Goal: Transaction & Acquisition: Purchase product/service

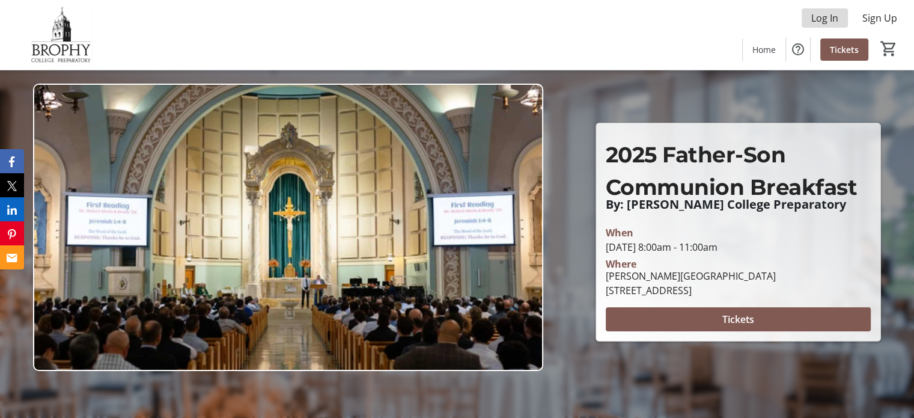
click at [825, 16] on span "Log In" at bounding box center [825, 18] width 27 height 14
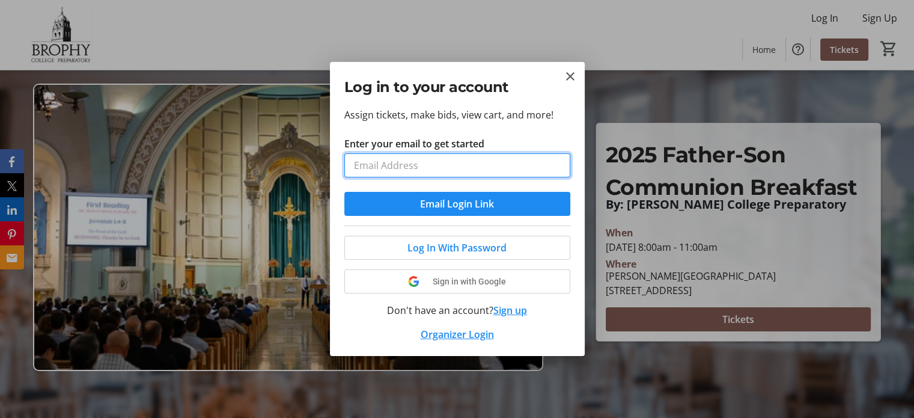
click at [527, 168] on input "Enter your email to get started" at bounding box center [458, 165] width 226 height 24
type input "[EMAIL_ADDRESS][DOMAIN_NAME]"
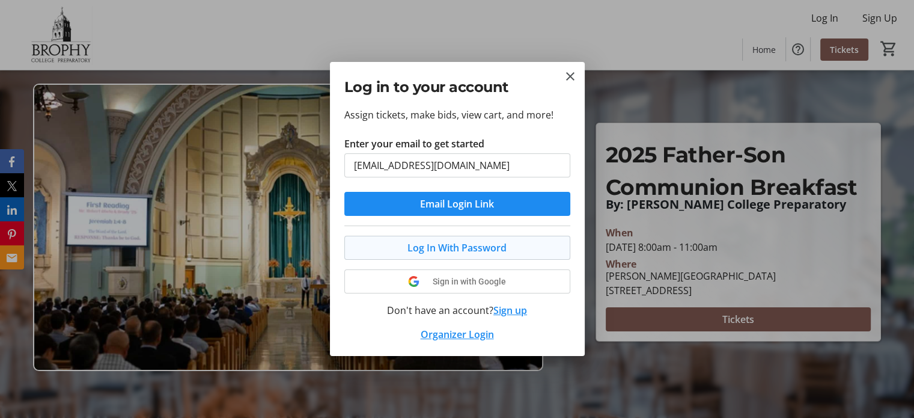
click at [460, 248] on span "Log In With Password" at bounding box center [457, 247] width 99 height 14
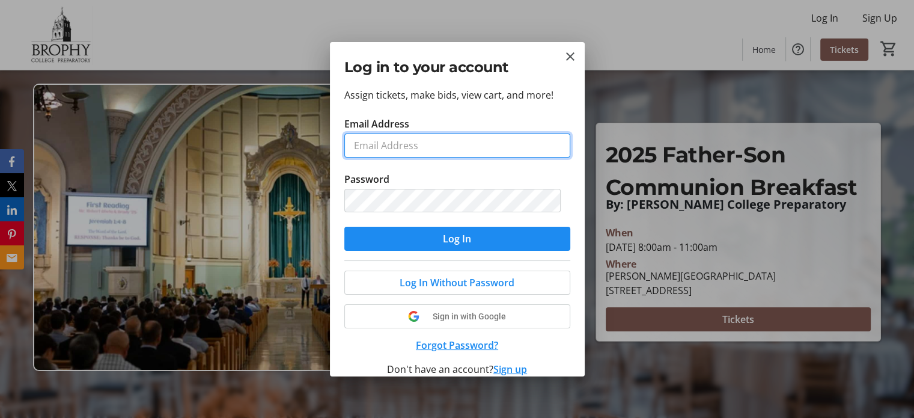
click at [438, 152] on input "Email Address" at bounding box center [458, 145] width 226 height 24
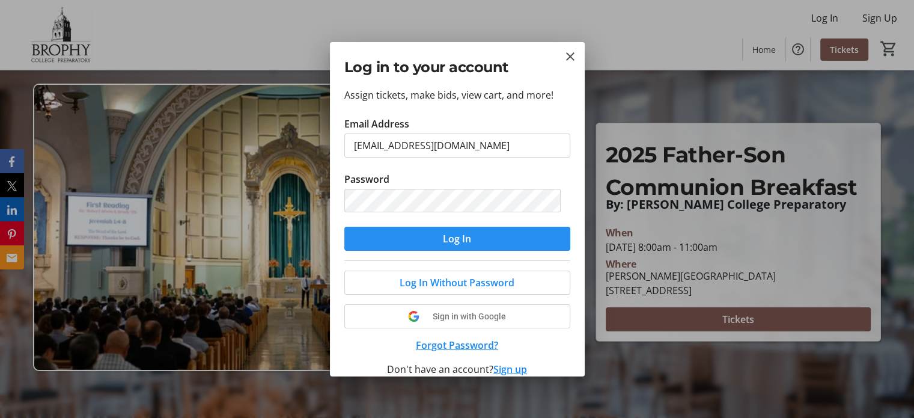
click at [444, 236] on span "Log In" at bounding box center [457, 238] width 28 height 14
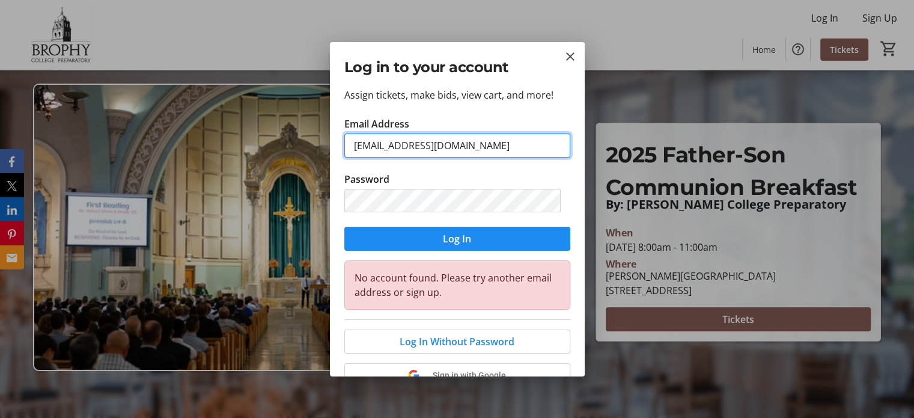
click at [486, 142] on input "[EMAIL_ADDRESS][DOMAIN_NAME]" at bounding box center [458, 145] width 226 height 24
drag, startPoint x: 486, startPoint y: 142, endPoint x: 198, endPoint y: 142, distance: 288.0
click at [198, 142] on div "Log in to your account Assign tickets, make bids, view cart, and more! Email Ad…" at bounding box center [457, 209] width 914 height 418
type input "[EMAIL_ADDRESS][DOMAIN_NAME]"
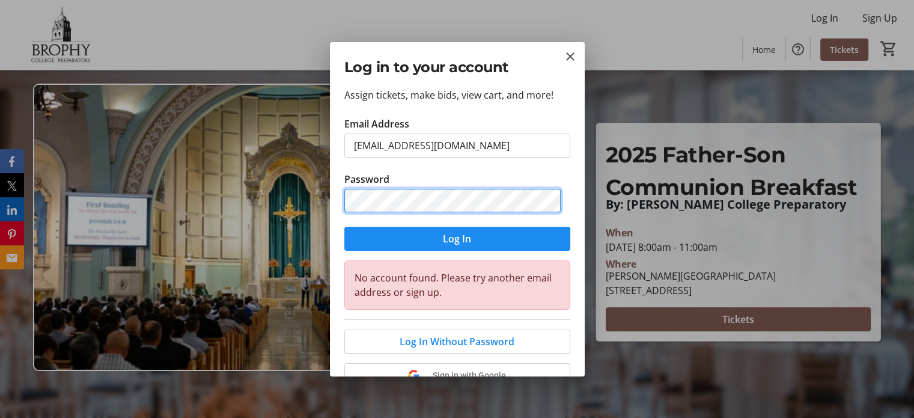
click at [320, 209] on div "Log in to your account Assign tickets, make bids, view cart, and more! Email Ad…" at bounding box center [457, 209] width 914 height 418
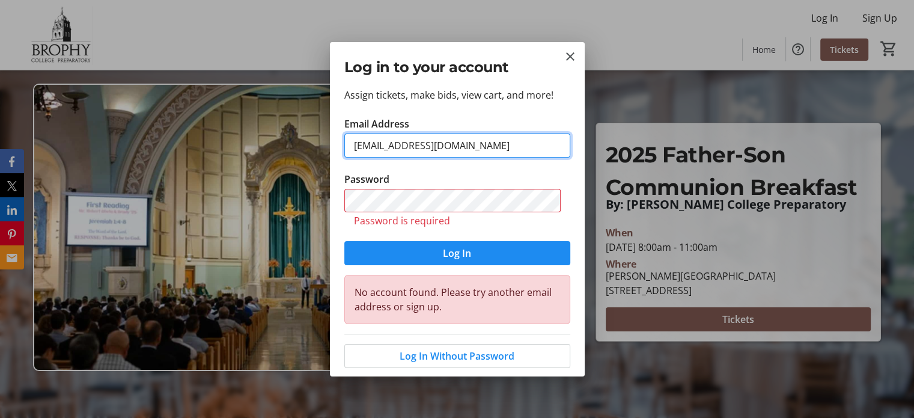
click at [494, 139] on input "[EMAIL_ADDRESS][DOMAIN_NAME]" at bounding box center [458, 145] width 226 height 24
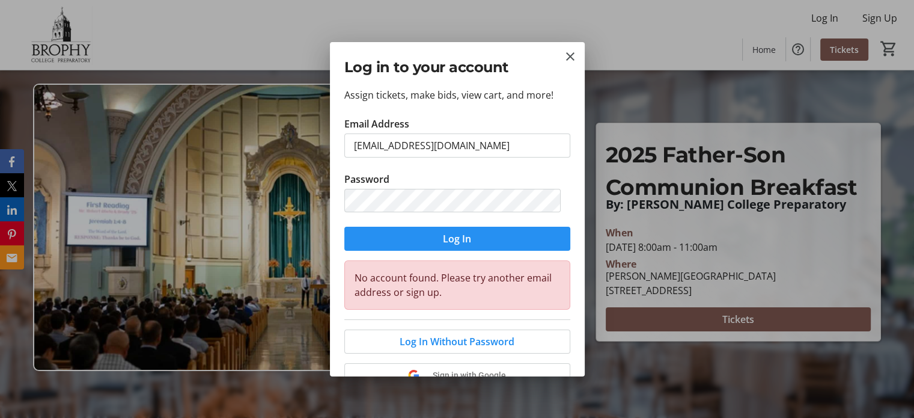
click at [464, 240] on span "Log In" at bounding box center [457, 238] width 28 height 14
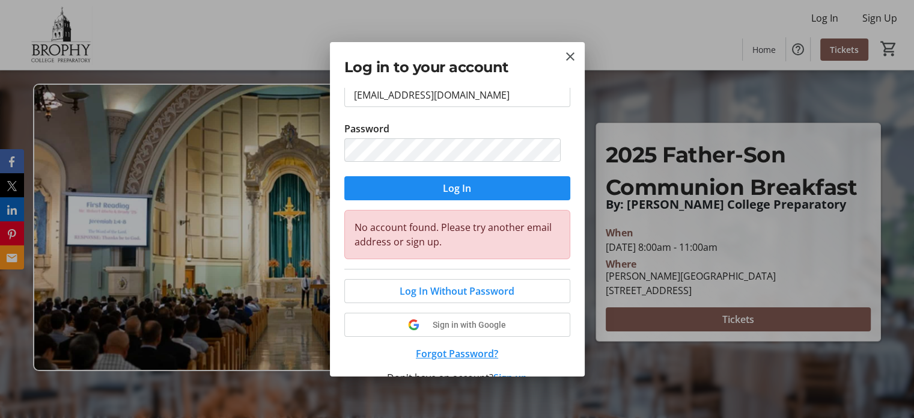
scroll to position [96, 0]
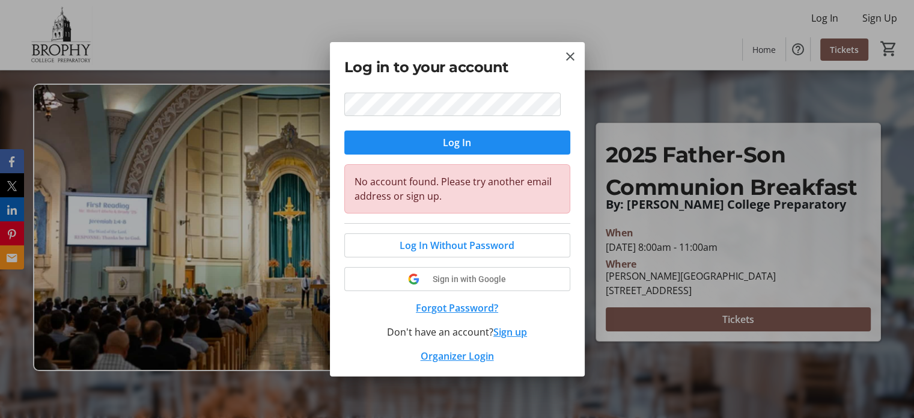
click at [505, 330] on button "Sign up" at bounding box center [511, 332] width 34 height 14
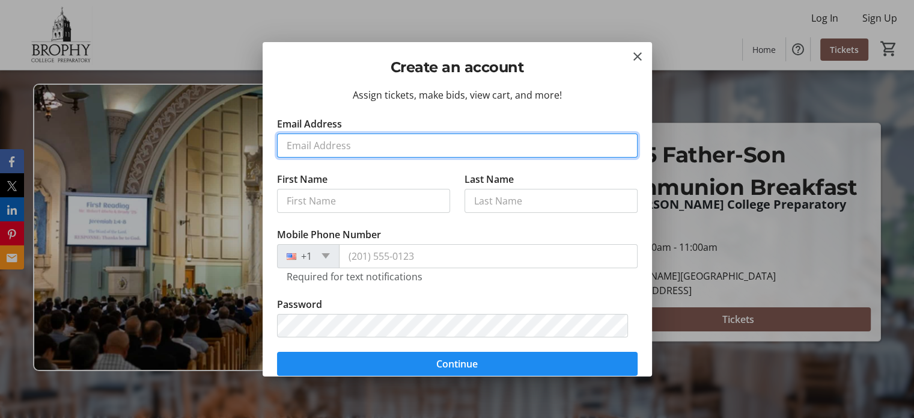
click at [534, 145] on input "Email Address" at bounding box center [457, 145] width 361 height 24
type input "[EMAIL_ADDRESS][DOMAIN_NAME]"
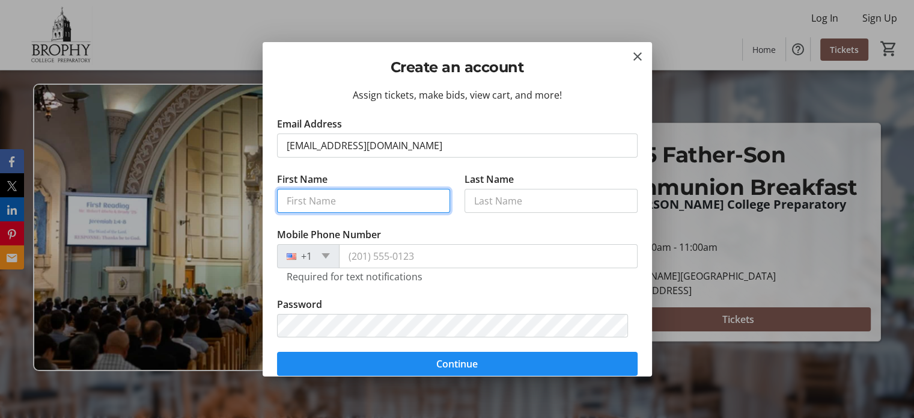
type input "Suri"
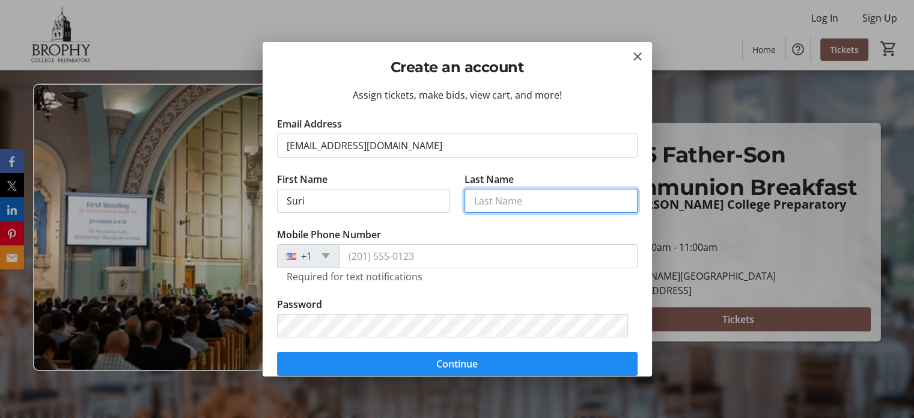
type input "Reddy"
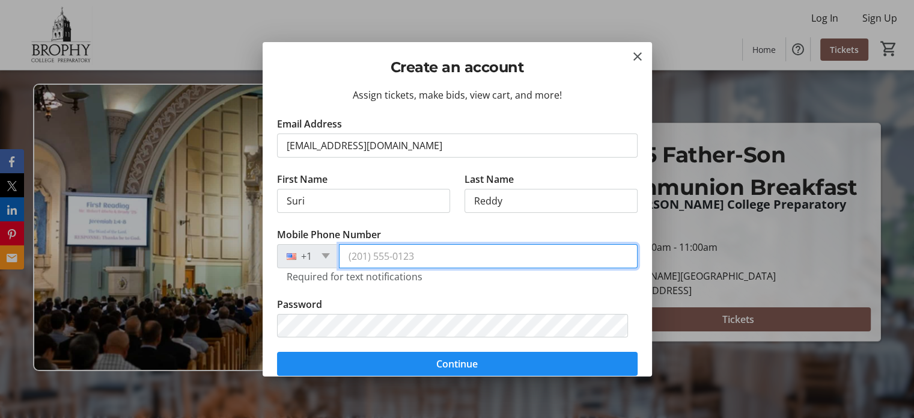
type input "[PHONE_NUMBER]"
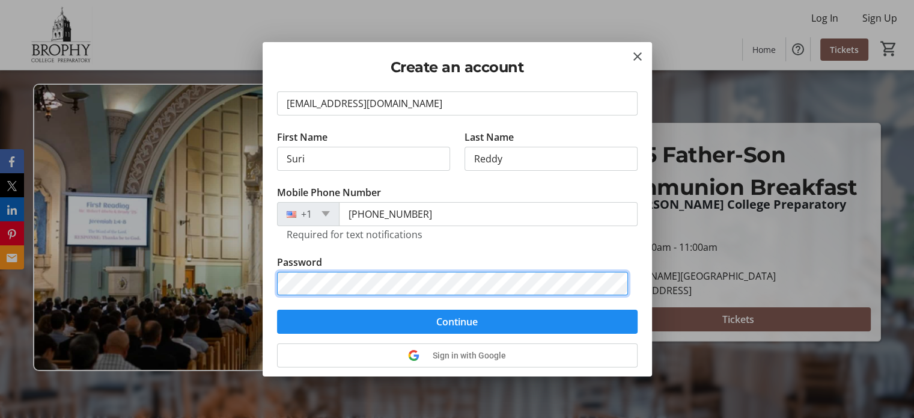
scroll to position [0, 0]
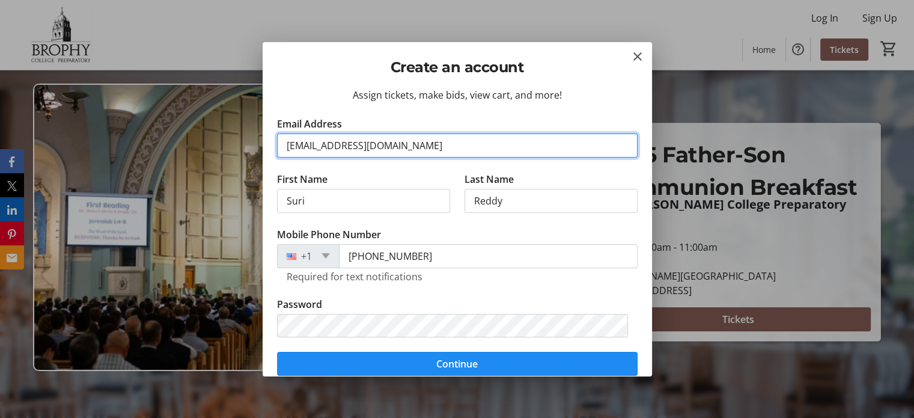
click at [341, 150] on input "[EMAIL_ADDRESS][DOMAIN_NAME]" at bounding box center [457, 145] width 361 height 24
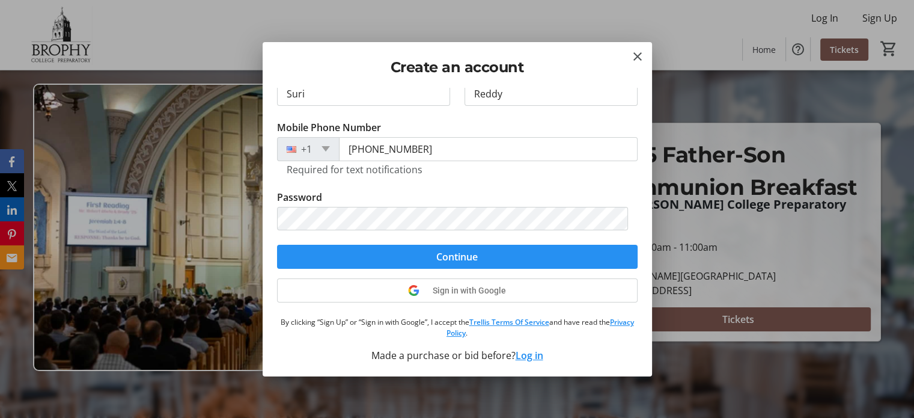
type input "[EMAIL_ADDRESS][DOMAIN_NAME]"
click at [467, 259] on span "Continue" at bounding box center [456, 257] width 41 height 14
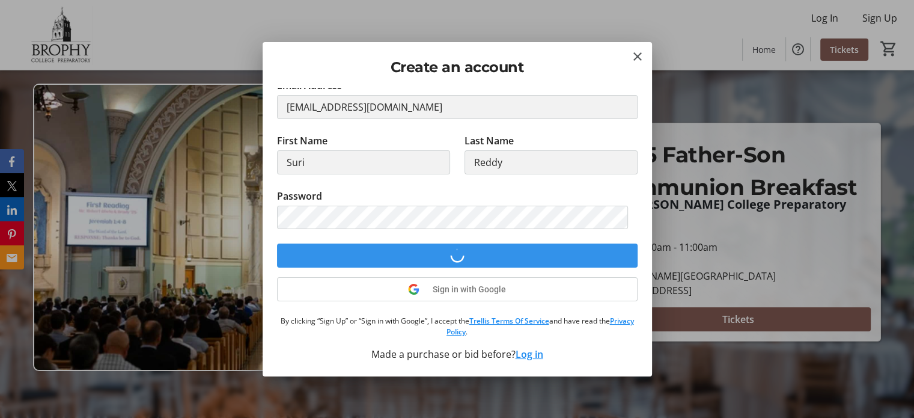
scroll to position [37, 0]
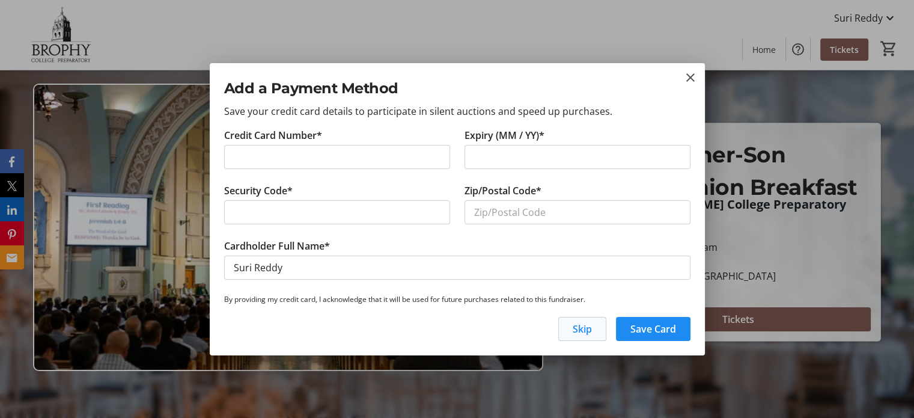
click at [580, 325] on span "Skip" at bounding box center [582, 329] width 19 height 14
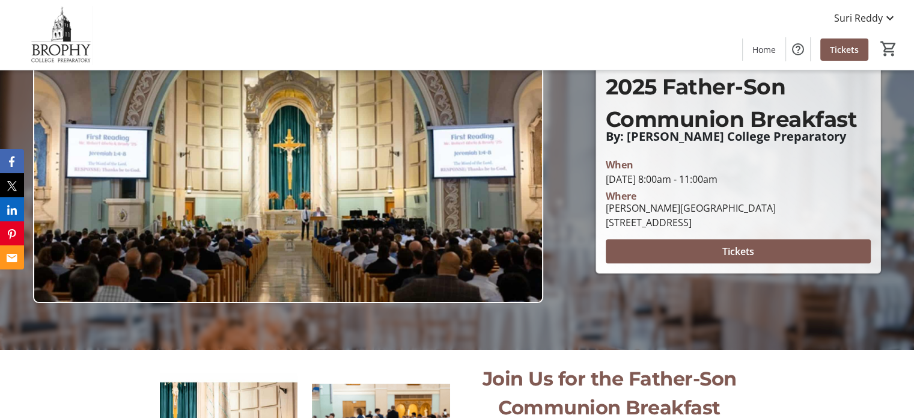
scroll to position [0, 0]
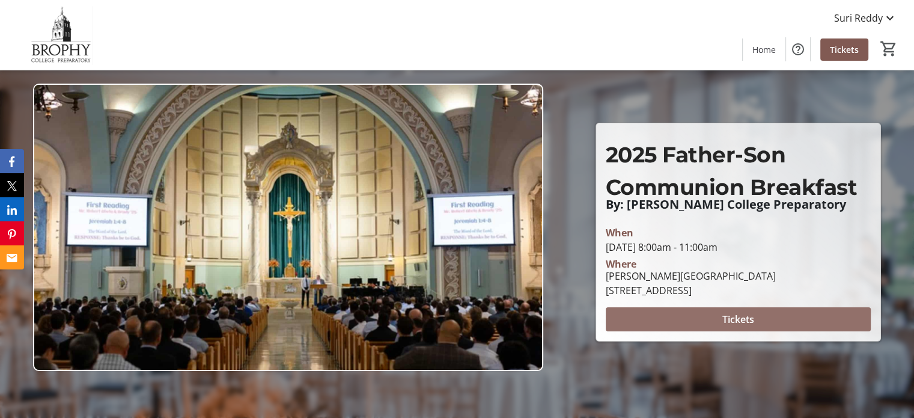
click at [743, 317] on span "Tickets" at bounding box center [739, 319] width 32 height 14
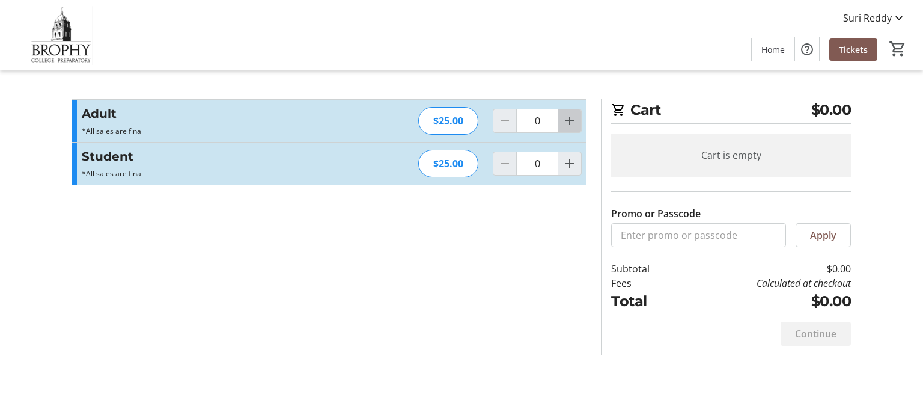
click at [566, 118] on mat-icon "Increment by one" at bounding box center [570, 121] width 14 height 14
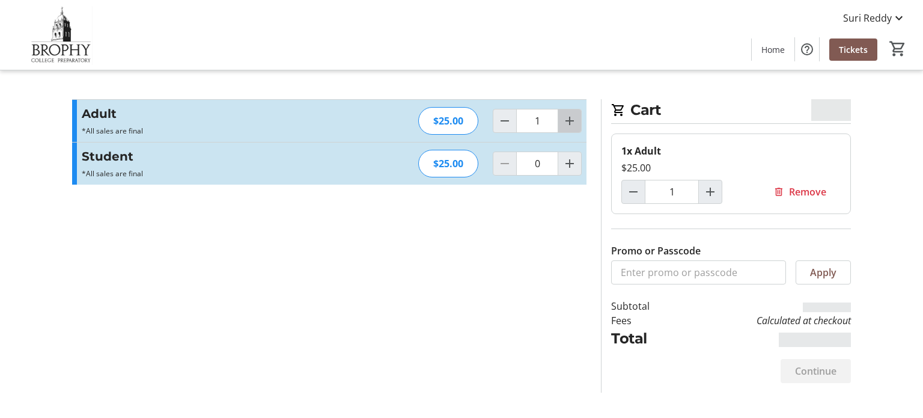
drag, startPoint x: 566, startPoint y: 118, endPoint x: 566, endPoint y: 125, distance: 7.2
click at [566, 118] on mat-icon "Increment by one" at bounding box center [570, 121] width 14 height 14
type input "2"
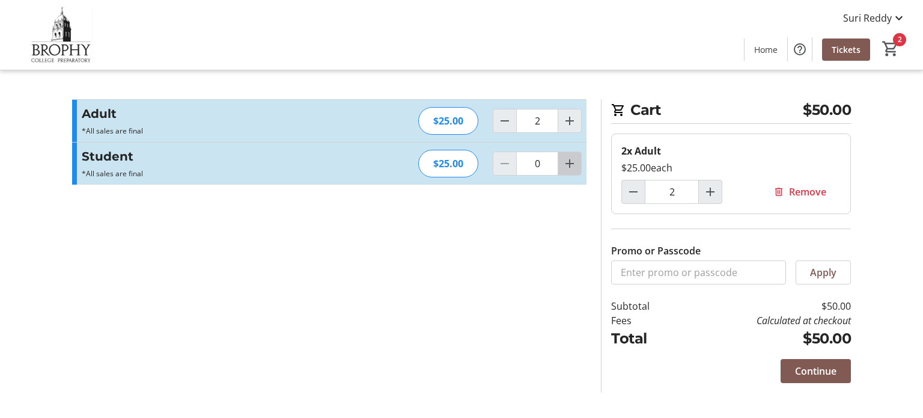
click at [570, 163] on mat-icon "Increment by one" at bounding box center [570, 163] width 14 height 14
type input "1"
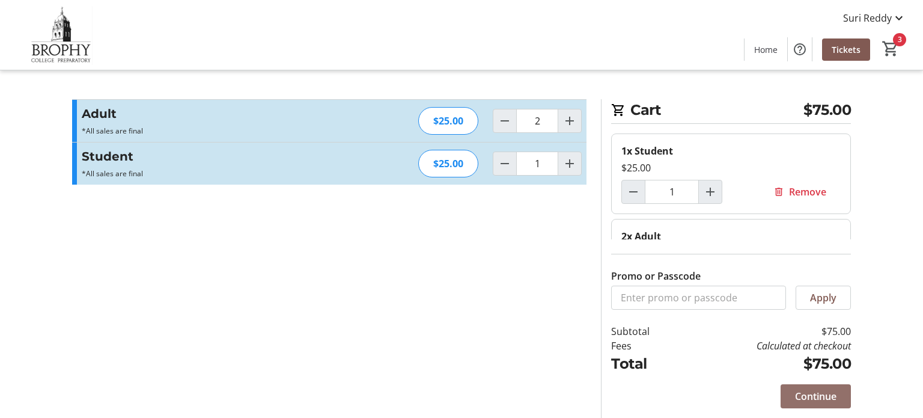
click at [825, 396] on span "Continue" at bounding box center [815, 396] width 41 height 14
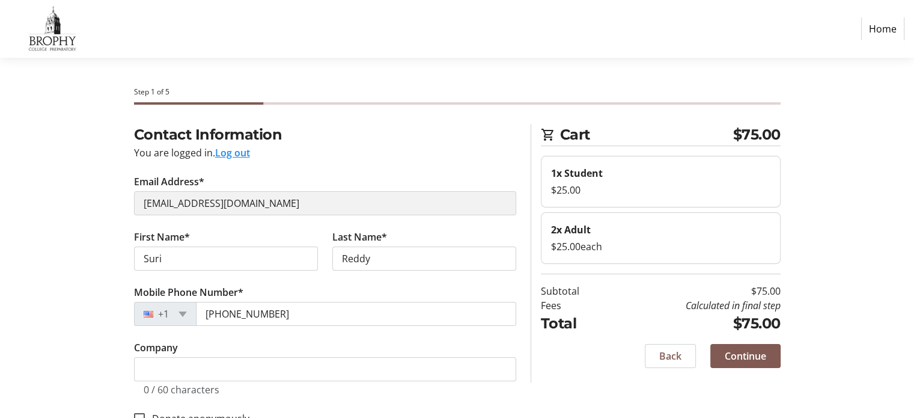
select select "US"
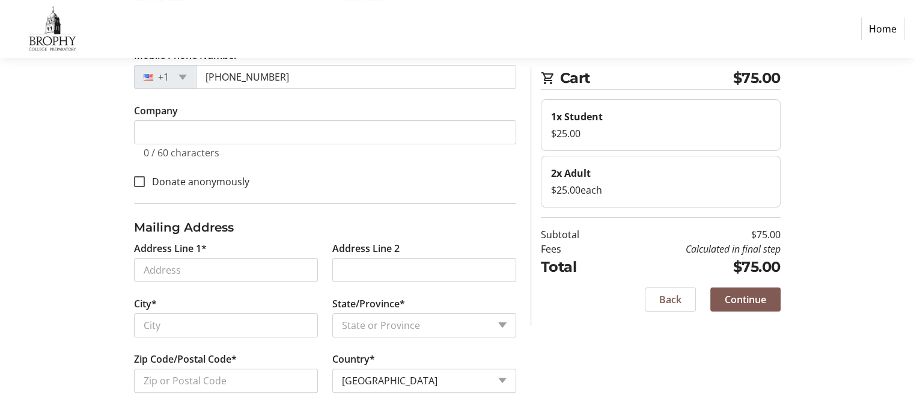
scroll to position [238, 0]
click at [305, 265] on input "Address Line 1*" at bounding box center [226, 269] width 184 height 24
type input "[STREET_ADDRESS]"
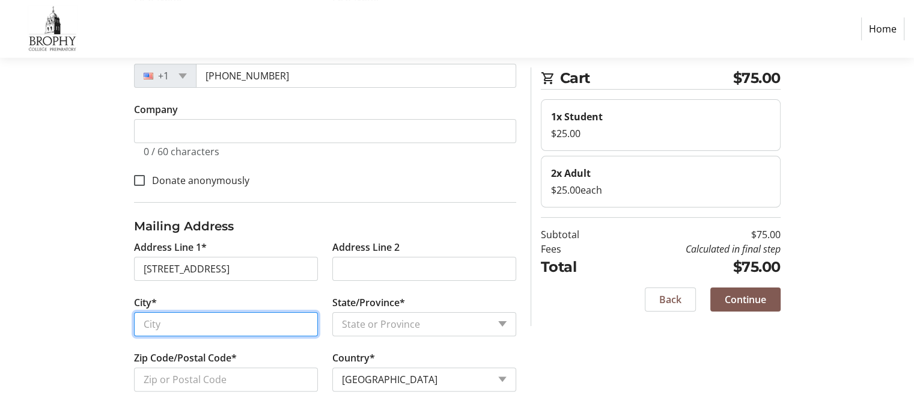
type input "[PERSON_NAME]"
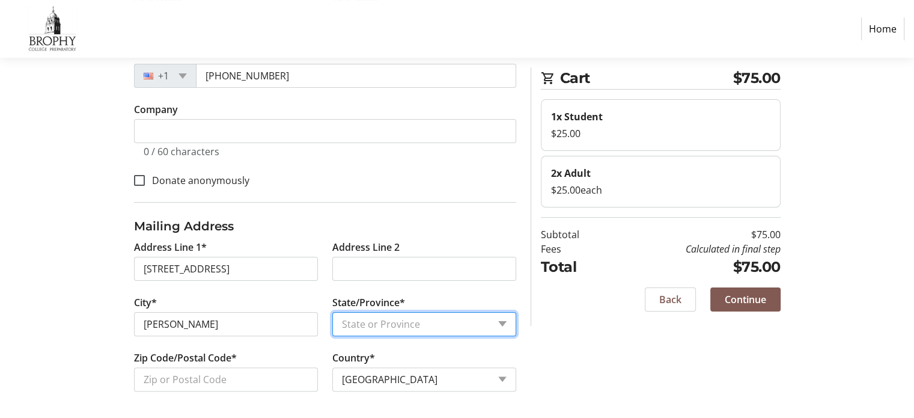
select select "AZ"
type input "85249"
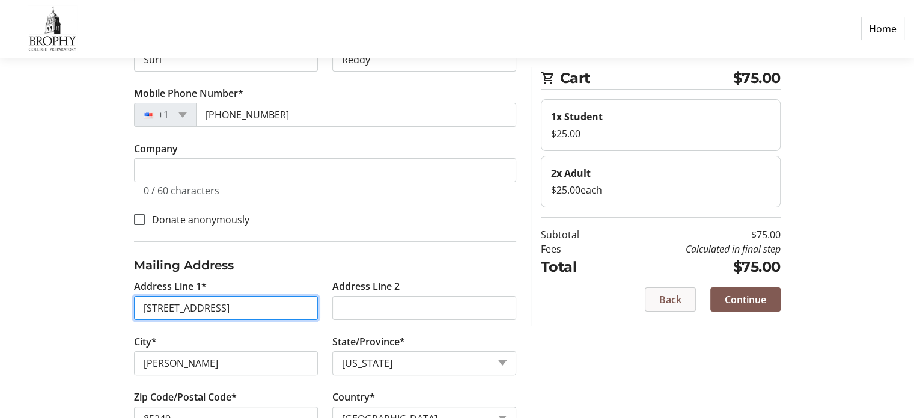
scroll to position [178, 0]
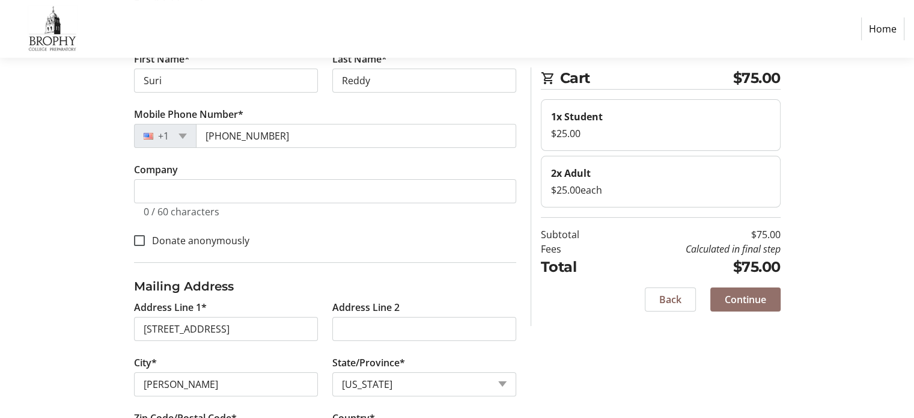
click at [747, 301] on span "Continue" at bounding box center [745, 299] width 41 height 14
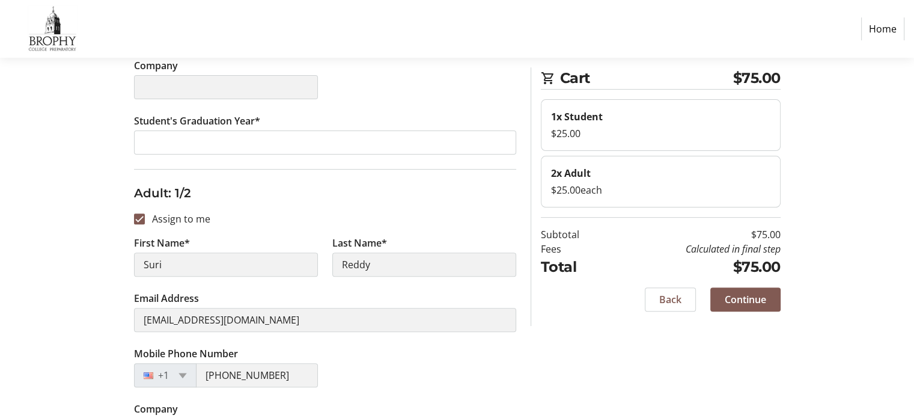
scroll to position [361, 0]
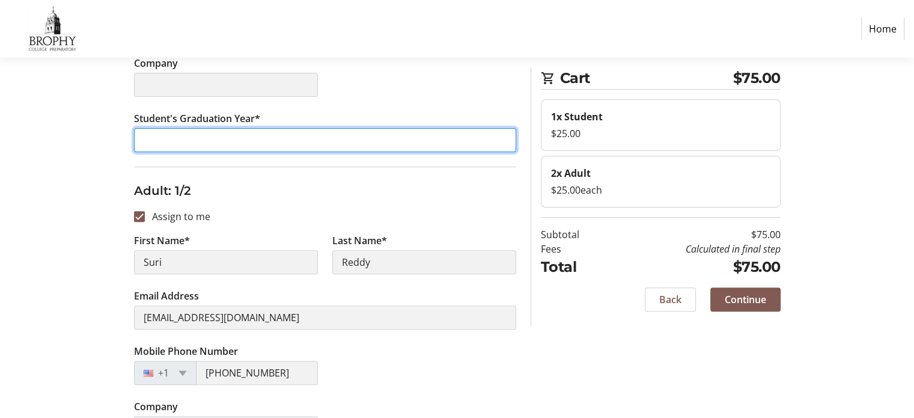
click at [380, 141] on input "Student's Graduation Year*" at bounding box center [325, 140] width 382 height 24
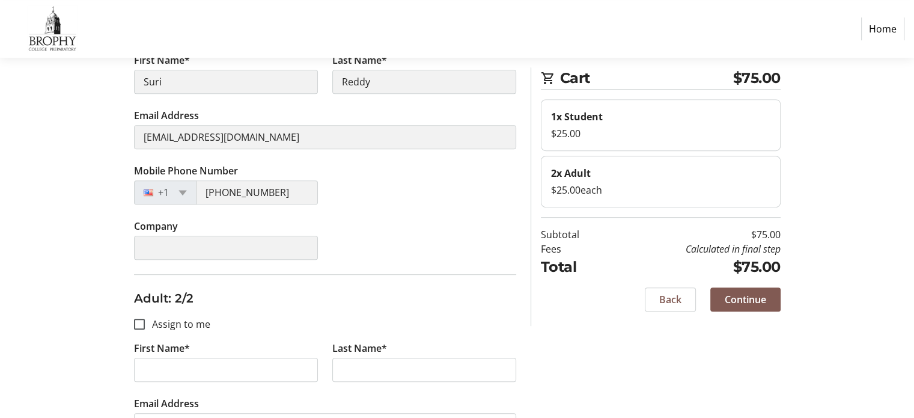
scroll to position [601, 0]
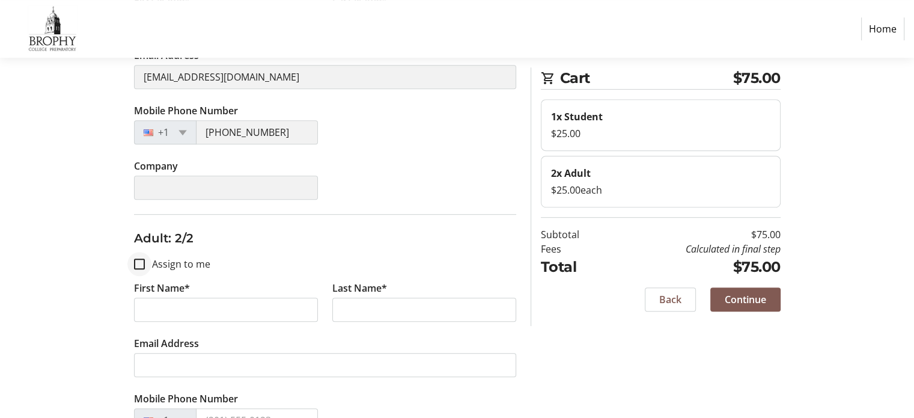
type input "2027"
click at [142, 263] on input "Assign to me" at bounding box center [139, 264] width 11 height 11
checkbox input "true"
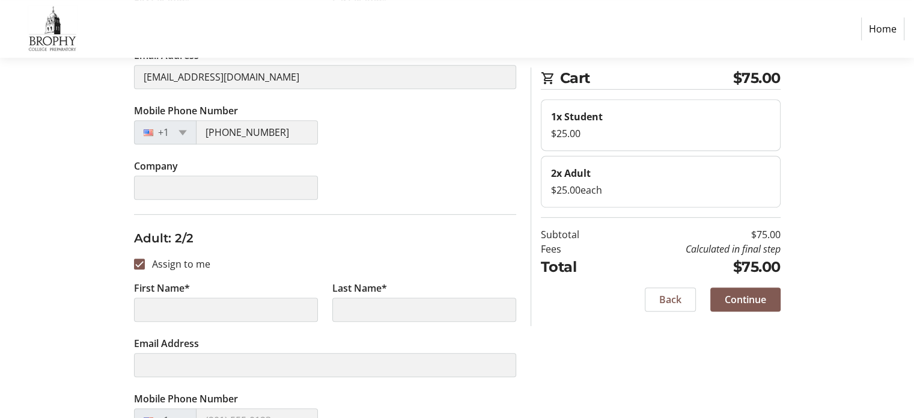
type input "Suri"
type input "Reddy"
type input "[EMAIL_ADDRESS][DOMAIN_NAME]"
type input "[PHONE_NUMBER]"
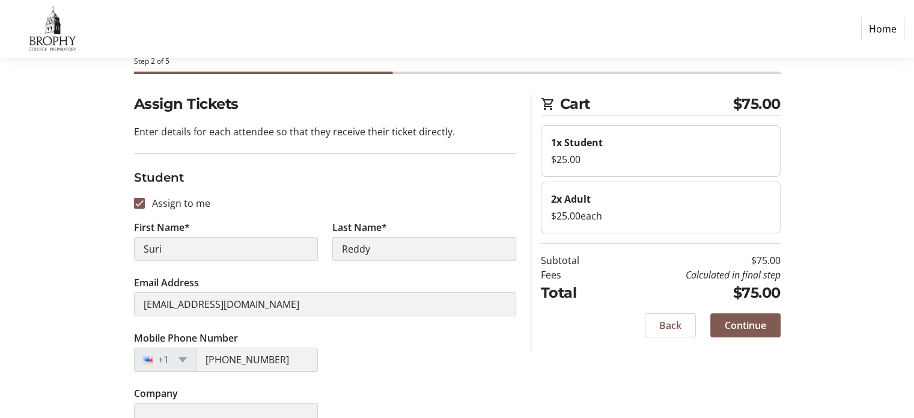
scroll to position [0, 0]
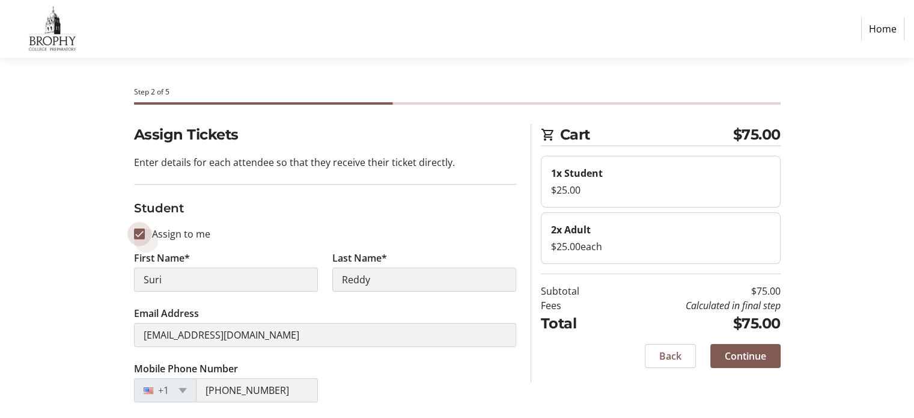
click at [141, 234] on input "Assign to me" at bounding box center [139, 233] width 11 height 11
checkbox input "false"
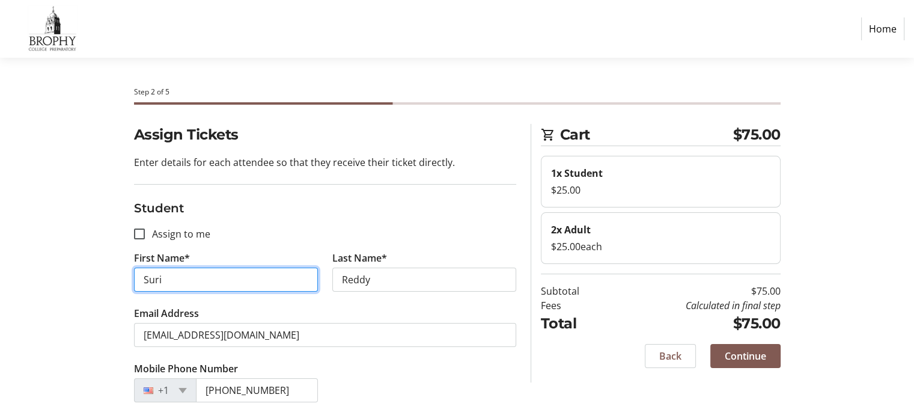
click at [177, 269] on input "Suri" at bounding box center [226, 280] width 184 height 24
type input "[PERSON_NAME]"
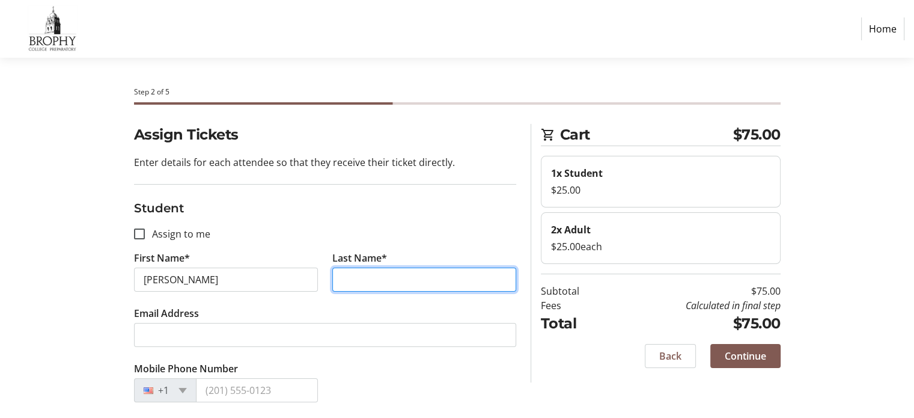
click at [439, 284] on input "Last Name*" at bounding box center [424, 280] width 184 height 24
type input "Reddy"
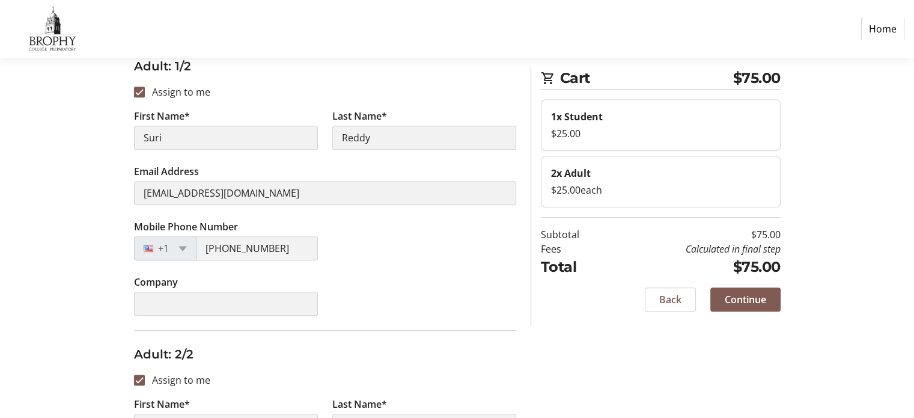
scroll to position [541, 0]
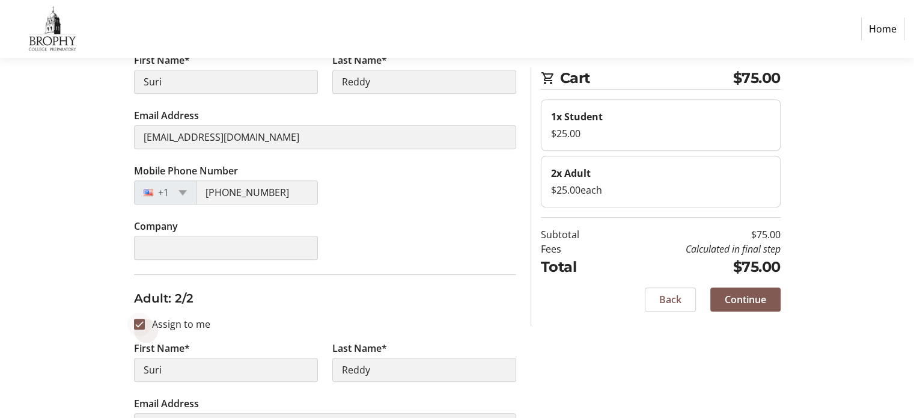
click at [142, 328] on div at bounding box center [139, 324] width 29 height 29
checkbox input "false"
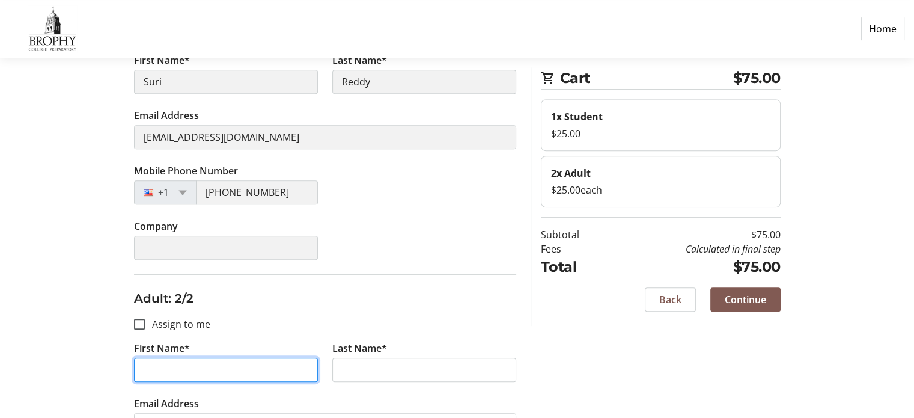
click at [200, 371] on input "First Name*" at bounding box center [226, 370] width 184 height 24
type input "[PERSON_NAME]"
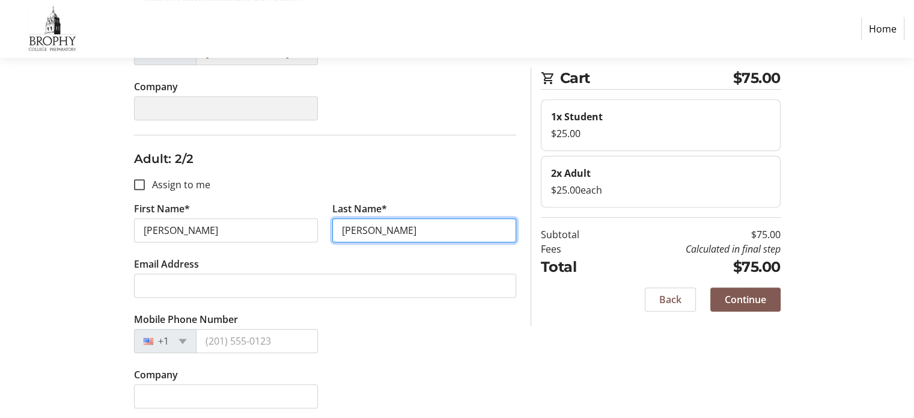
scroll to position [682, 0]
type input "[PERSON_NAME]"
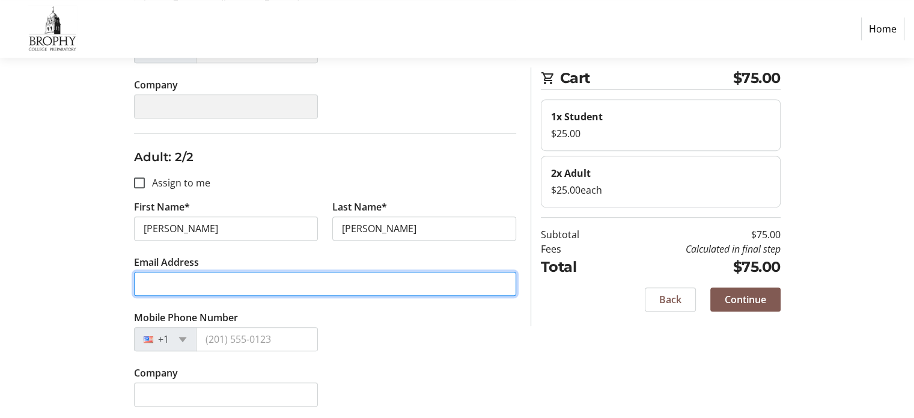
click at [260, 287] on input "Email Address" at bounding box center [325, 284] width 382 height 24
type input "[EMAIL_ADDRESS][DOMAIN_NAME]"
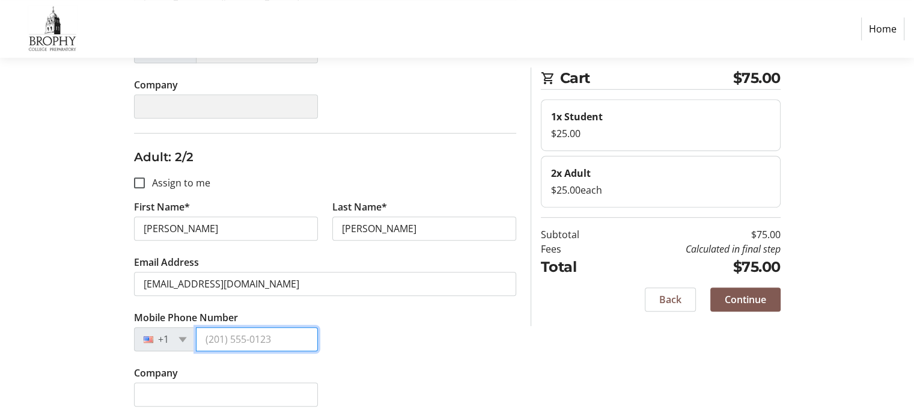
type input "[PHONE_NUMBER]"
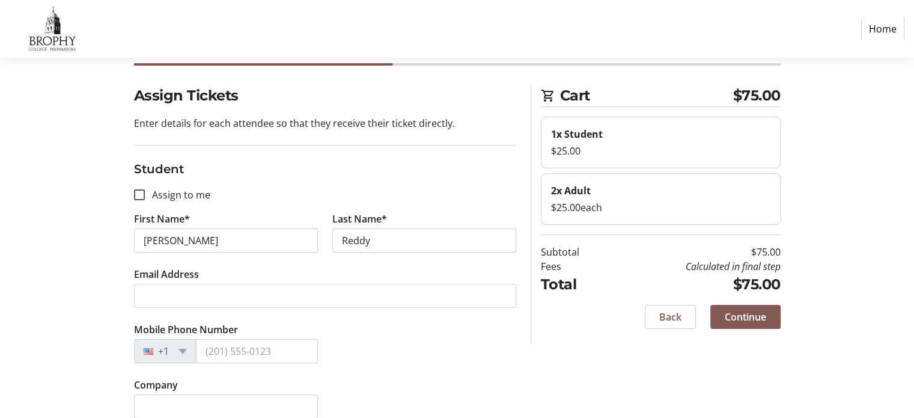
scroll to position [60, 0]
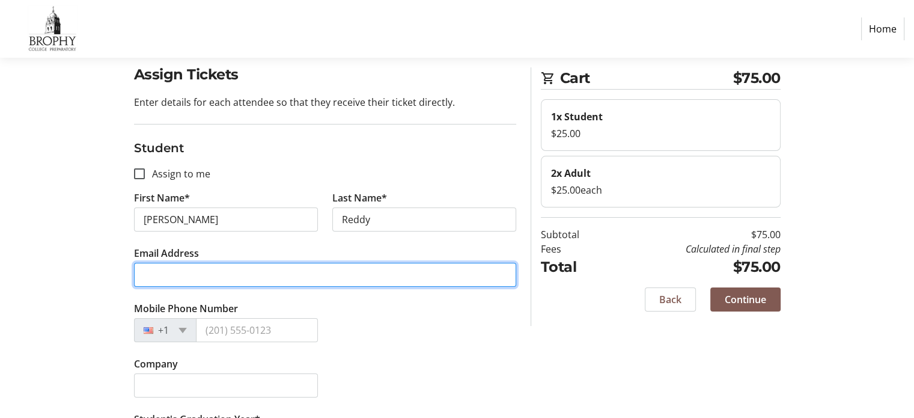
click at [391, 276] on input "Email Address" at bounding box center [325, 275] width 382 height 24
type input "[EMAIL_ADDRESS][DOMAIN_NAME]"
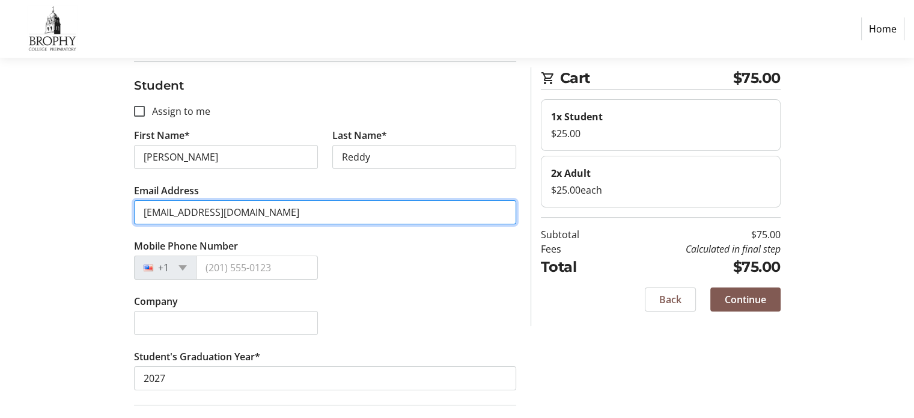
scroll to position [120, 0]
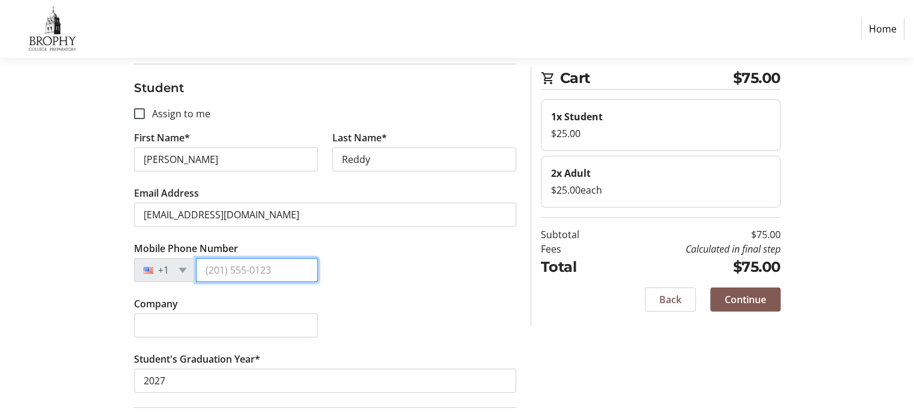
click at [270, 262] on input "Mobile Phone Number" at bounding box center [257, 270] width 122 height 24
type input "[PHONE_NUMBER]"
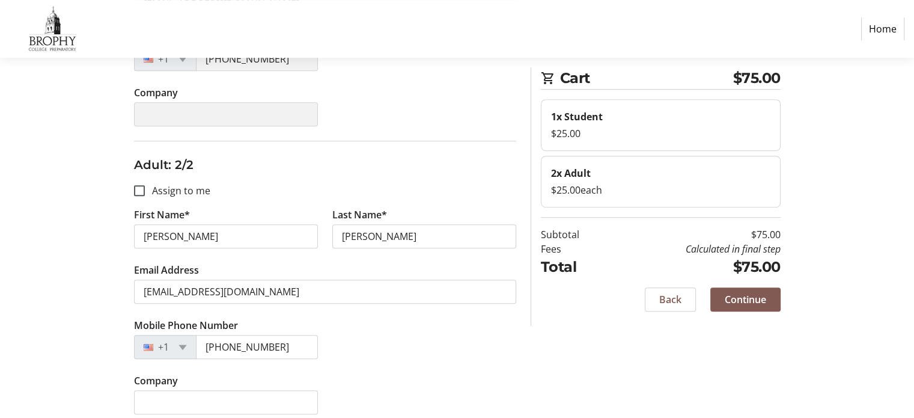
scroll to position [682, 0]
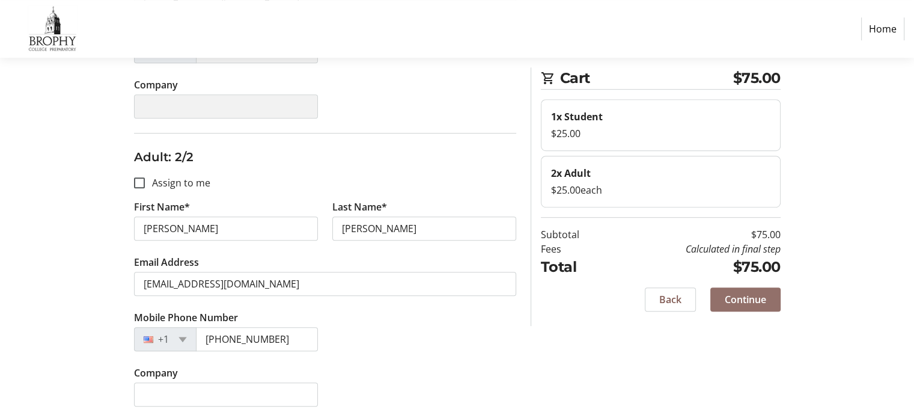
click at [749, 298] on span "Continue" at bounding box center [745, 299] width 41 height 14
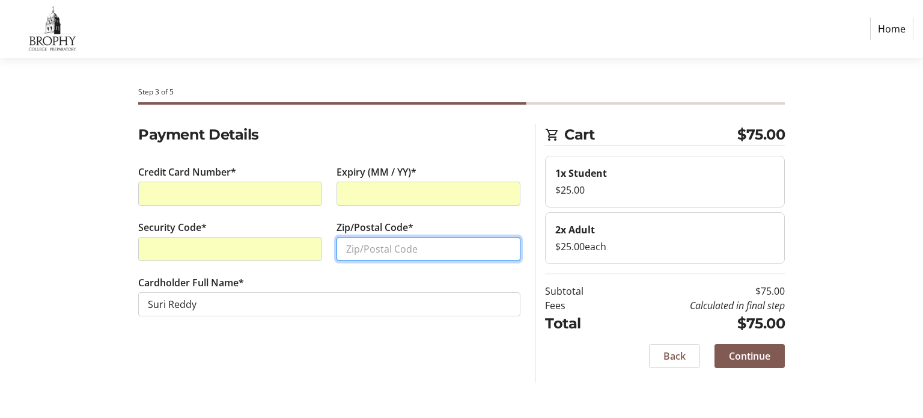
click at [391, 238] on input "Zip/Postal Code*" at bounding box center [429, 249] width 184 height 24
click at [391, 245] on input "Zip/Postal Code*" at bounding box center [429, 249] width 184 height 24
type input "85249"
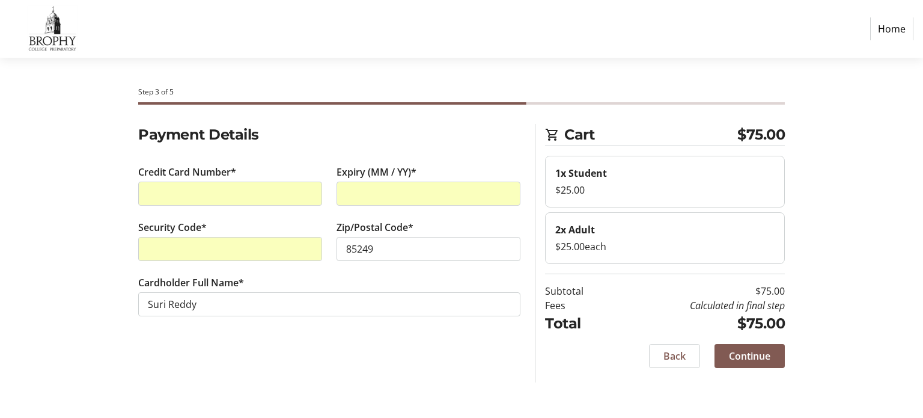
click at [440, 372] on div "Payment Details Credit Card Number* Expiry (MM / YY)* Security Code* Zip/Postal…" at bounding box center [329, 253] width 397 height 259
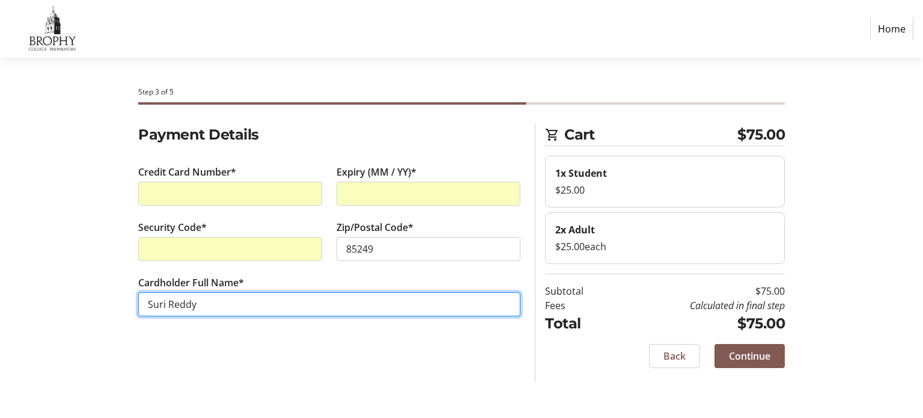
click at [227, 304] on input "Suri Reddy" at bounding box center [329, 304] width 382 height 24
type input "[PERSON_NAME]"
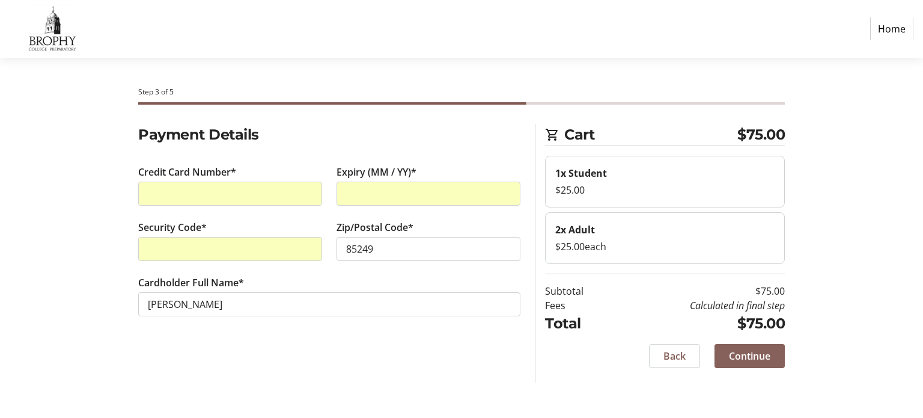
click at [755, 350] on span "Continue" at bounding box center [749, 356] width 41 height 14
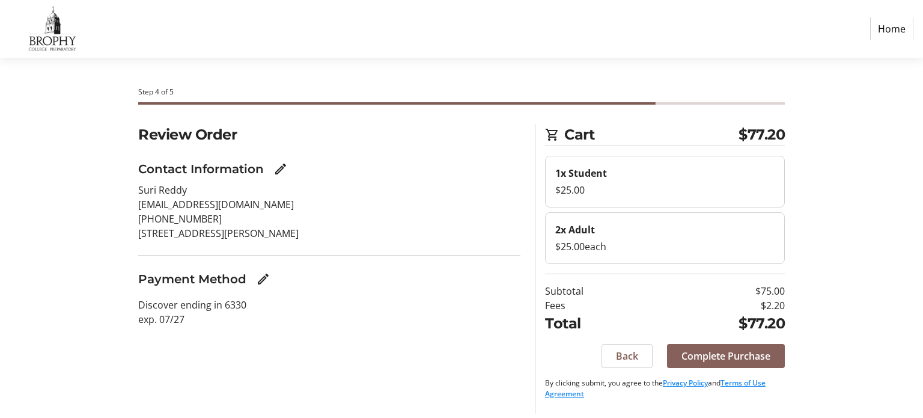
click at [721, 350] on span "Complete Purchase" at bounding box center [726, 356] width 89 height 14
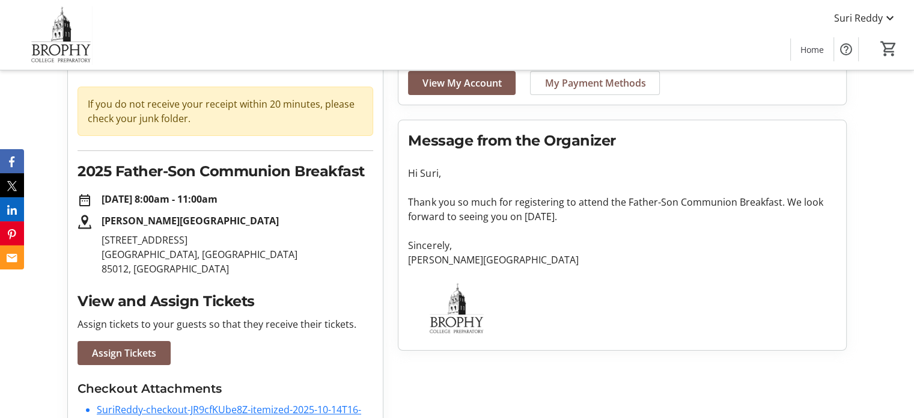
scroll to position [120, 0]
